Goal: Navigation & Orientation: Find specific page/section

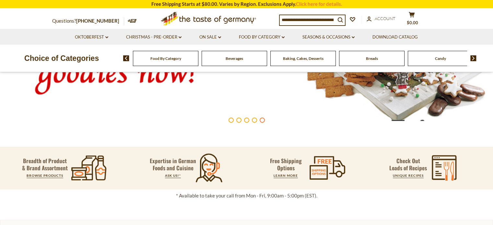
scroll to position [32, 0]
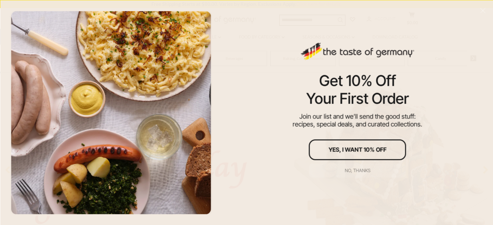
click at [350, 169] on div "No, thanks" at bounding box center [358, 170] width 26 height 5
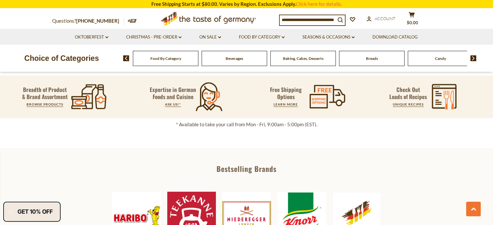
scroll to position [195, 0]
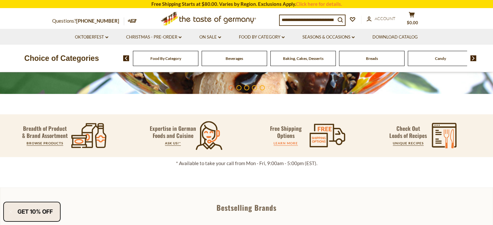
click at [290, 143] on link "LEARN MORE" at bounding box center [286, 143] width 24 height 4
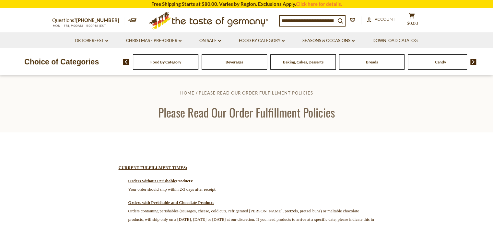
click at [294, 67] on div "Baking, Cakes, Desserts" at bounding box center [302, 61] width 65 height 15
click at [296, 67] on div "Baking, Cakes, Desserts" at bounding box center [302, 61] width 65 height 15
click at [275, 41] on link "Food By Category dropdown_arrow" at bounding box center [262, 40] width 46 height 7
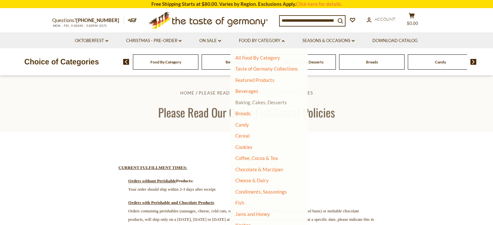
click at [256, 102] on link "Baking, Cakes, Desserts" at bounding box center [261, 103] width 52 height 6
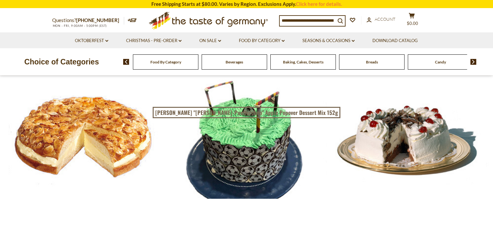
click at [440, 67] on div "Candy" at bounding box center [440, 61] width 65 height 15
click at [439, 62] on span "Candy" at bounding box center [440, 62] width 11 height 5
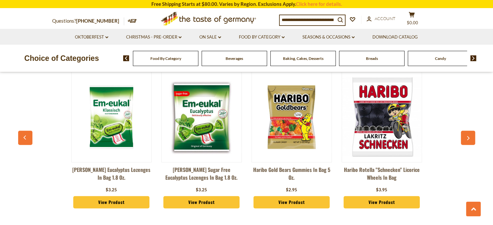
scroll to position [1766, 0]
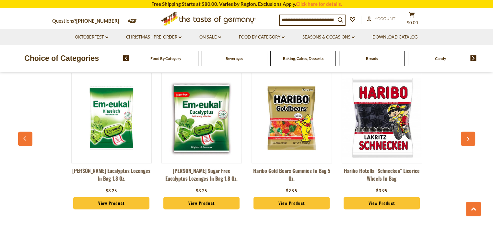
click at [472, 59] on img at bounding box center [473, 58] width 6 height 6
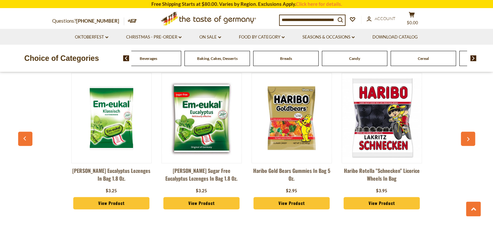
click at [472, 59] on img at bounding box center [473, 58] width 6 height 6
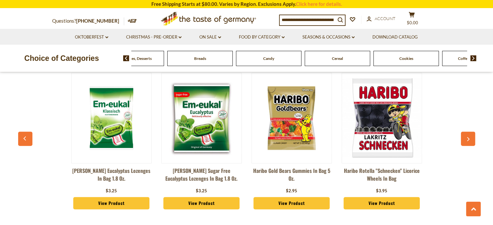
click at [472, 59] on img at bounding box center [473, 58] width 6 height 6
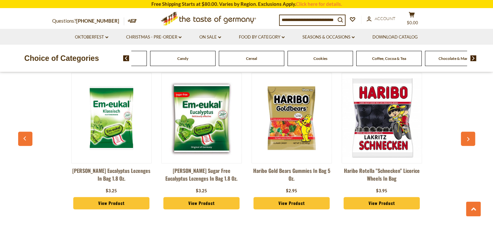
click at [384, 60] on span "Coffee, Cocoa & Tea" at bounding box center [389, 58] width 34 height 5
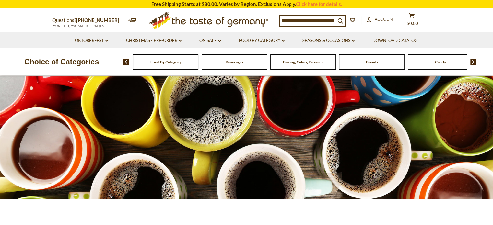
click at [474, 62] on img at bounding box center [473, 62] width 6 height 6
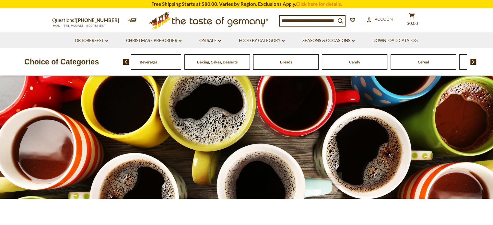
click at [474, 62] on img at bounding box center [473, 62] width 6 height 6
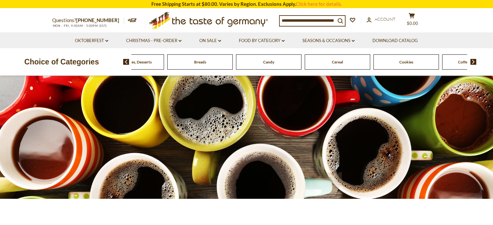
click at [474, 62] on img at bounding box center [473, 62] width 6 height 6
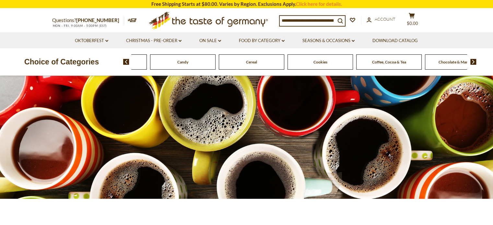
click at [474, 62] on img at bounding box center [473, 62] width 6 height 6
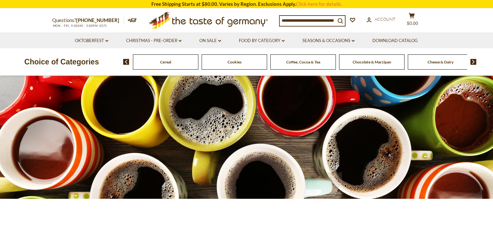
click at [474, 62] on img at bounding box center [473, 62] width 6 height 6
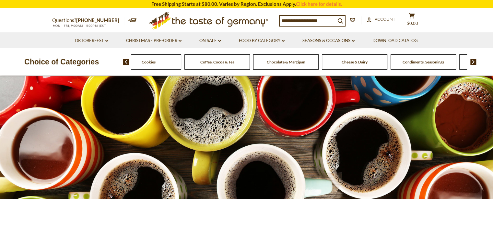
click at [276, 64] on span "Chocolate & Marzipan" at bounding box center [286, 62] width 39 height 5
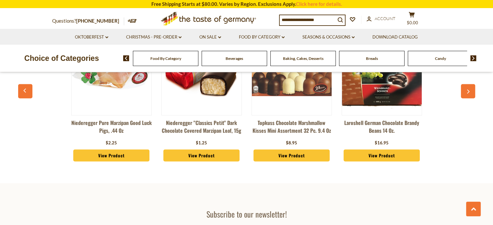
scroll to position [1751, 0]
